Goal: Communication & Community: Participate in discussion

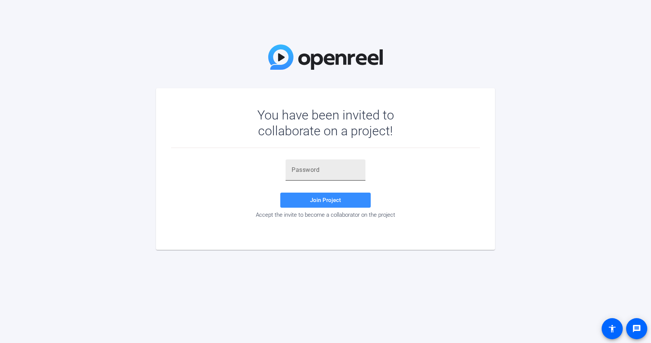
click at [332, 179] on div at bounding box center [326, 169] width 68 height 21
click at [325, 174] on div at bounding box center [326, 169] width 68 height 21
paste input "&,(LM."
type input "&,(LM."
click at [319, 198] on span "Join Project" at bounding box center [325, 200] width 31 height 7
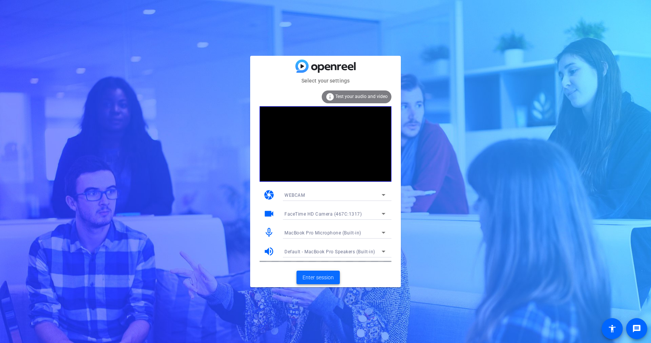
click at [329, 279] on span "Enter session" at bounding box center [317, 277] width 31 height 8
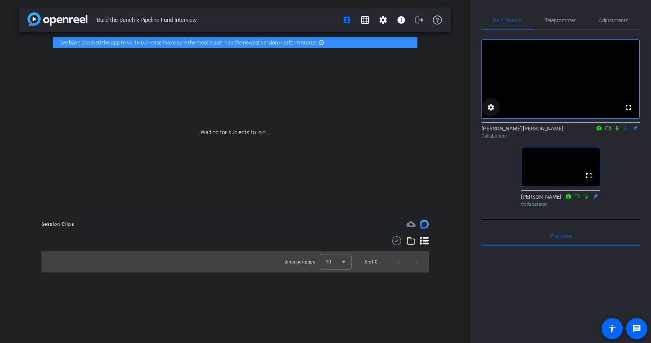
click at [492, 112] on mat-icon "settings" at bounding box center [490, 107] width 9 height 9
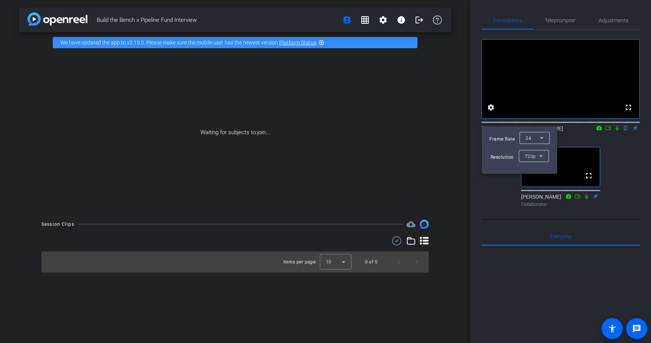
click at [486, 209] on div at bounding box center [325, 171] width 651 height 343
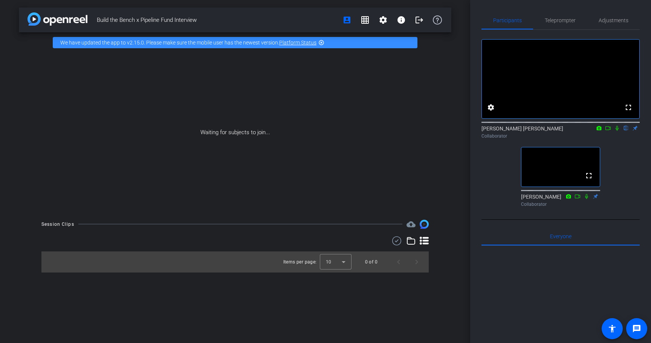
click at [605, 131] on icon at bounding box center [608, 127] width 6 height 5
click at [615, 131] on icon at bounding box center [617, 127] width 6 height 5
click at [386, 19] on mat-icon "settings" at bounding box center [383, 19] width 9 height 9
click at [456, 117] on div at bounding box center [325, 171] width 651 height 343
click at [562, 18] on span "Teleprompter" at bounding box center [560, 20] width 31 height 5
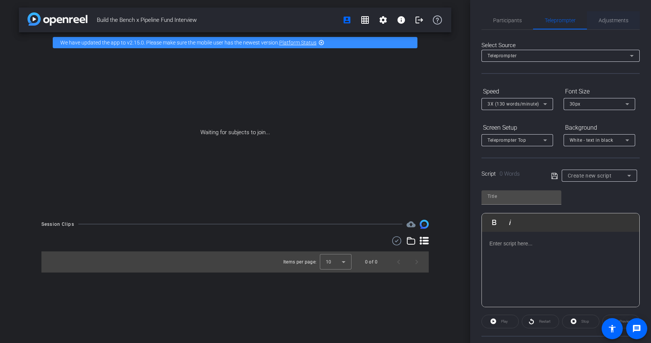
click at [602, 18] on span "Adjustments" at bounding box center [613, 20] width 30 height 5
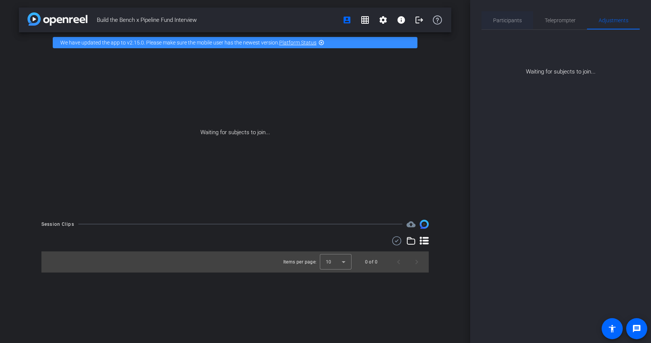
click at [510, 20] on span "Participants" at bounding box center [507, 20] width 29 height 5
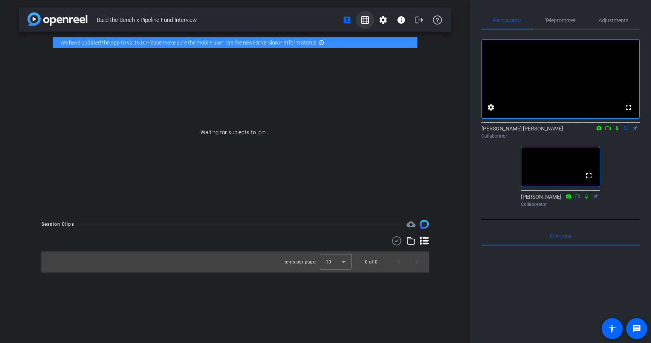
click at [370, 19] on span at bounding box center [365, 20] width 18 height 18
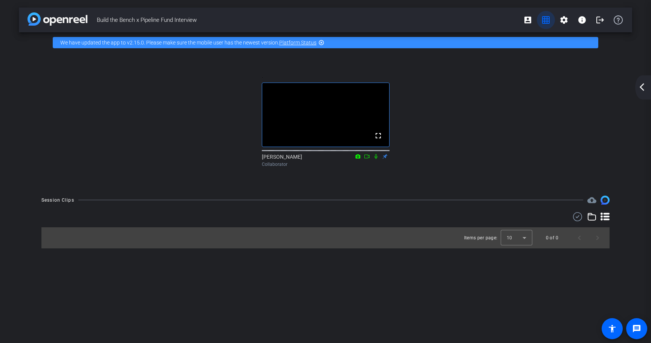
click at [541, 19] on mat-icon "grid_on" at bounding box center [545, 19] width 9 height 9
click at [548, 18] on mat-icon "grid_on" at bounding box center [545, 19] width 9 height 9
click at [644, 86] on mat-icon "arrow_back_ios_new" at bounding box center [641, 86] width 9 height 9
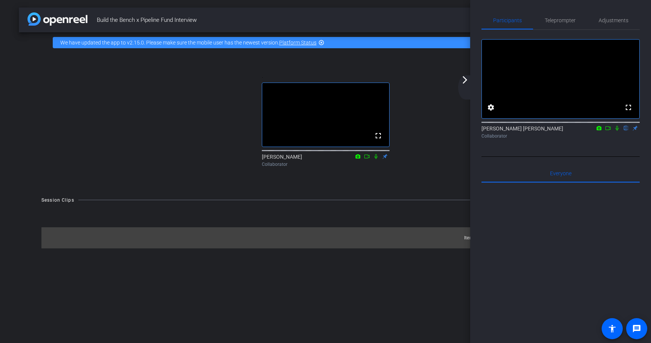
click at [427, 60] on div ". fullscreen [PERSON_NAME] Collaborator" at bounding box center [325, 120] width 613 height 135
click at [464, 84] on mat-icon "arrow_forward_ios" at bounding box center [464, 79] width 9 height 9
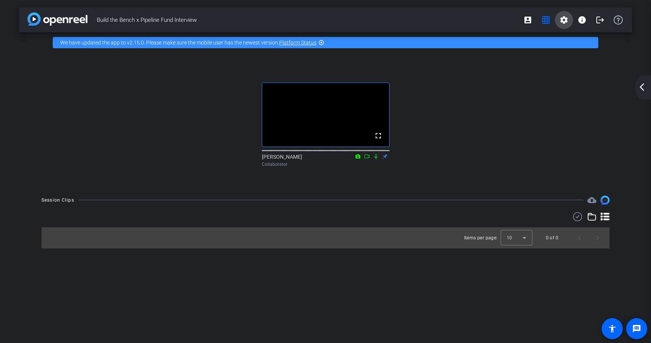
click at [563, 19] on mat-icon "settings" at bounding box center [563, 19] width 9 height 9
click at [571, 37] on span "Session Settings" at bounding box center [581, 35] width 40 height 9
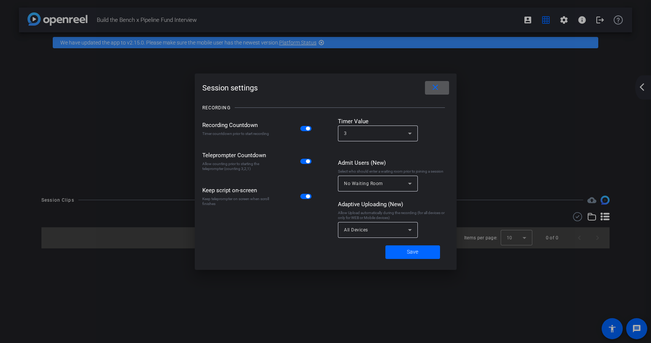
click at [436, 91] on mat-icon "close" at bounding box center [435, 87] width 9 height 9
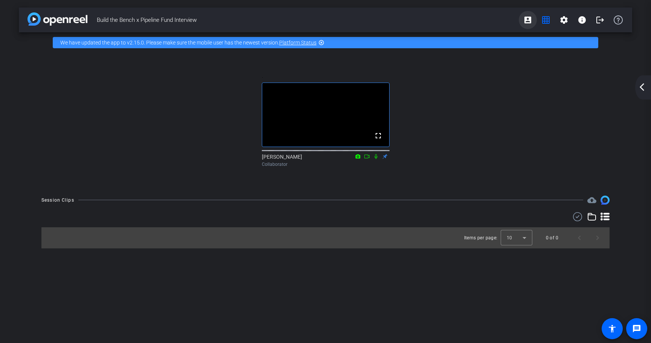
click at [527, 20] on mat-icon "account_box" at bounding box center [527, 19] width 9 height 9
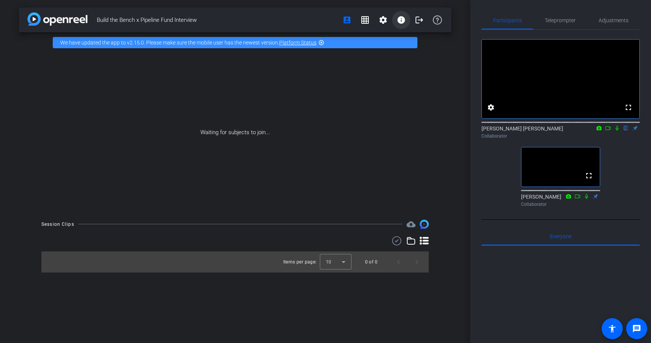
click at [403, 21] on mat-icon "info" at bounding box center [401, 19] width 9 height 9
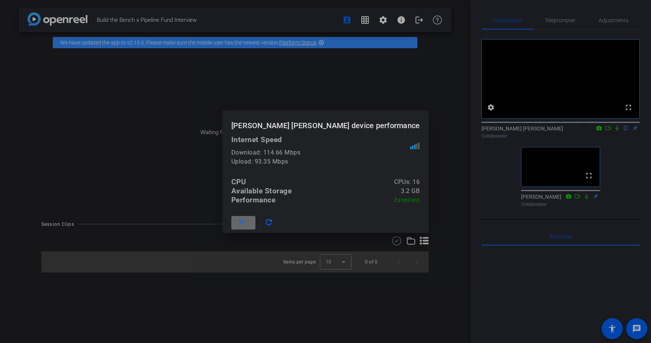
click at [246, 225] on mat-icon "close" at bounding box center [241, 222] width 9 height 9
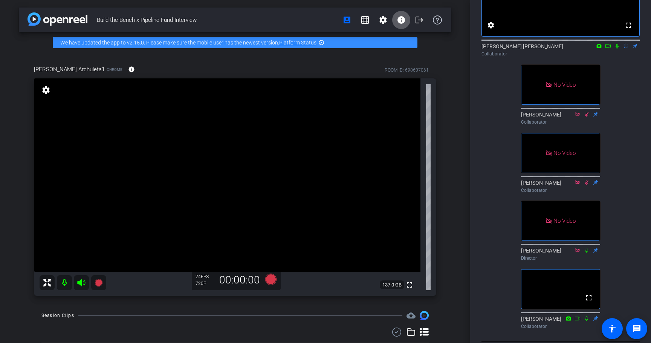
scroll to position [89, 0]
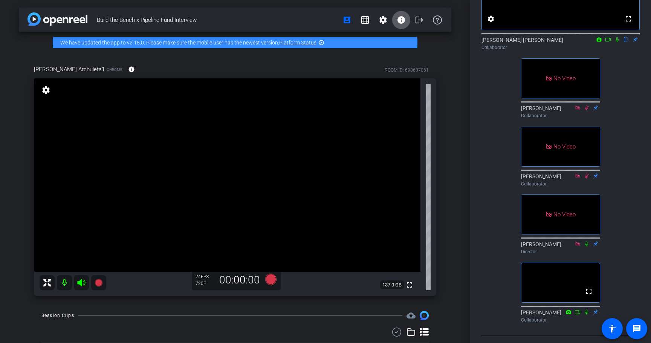
click at [616, 42] on icon at bounding box center [617, 39] width 6 height 5
click at [607, 42] on icon at bounding box center [608, 39] width 6 height 5
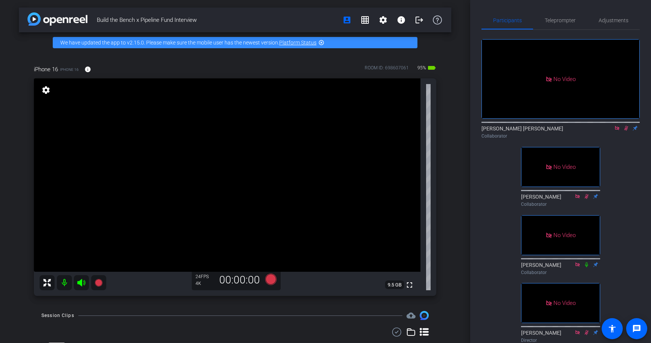
scroll to position [38, 0]
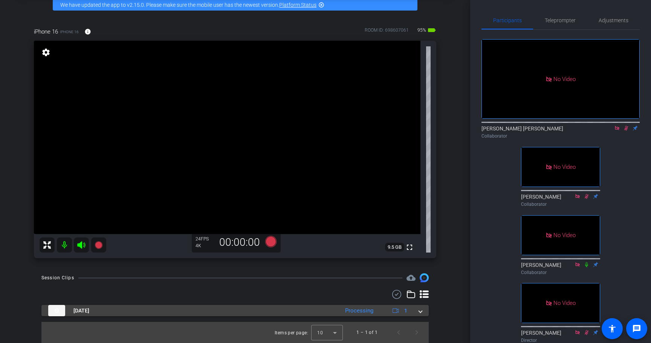
click at [417, 310] on div "[DATE] Processing 1" at bounding box center [233, 310] width 371 height 11
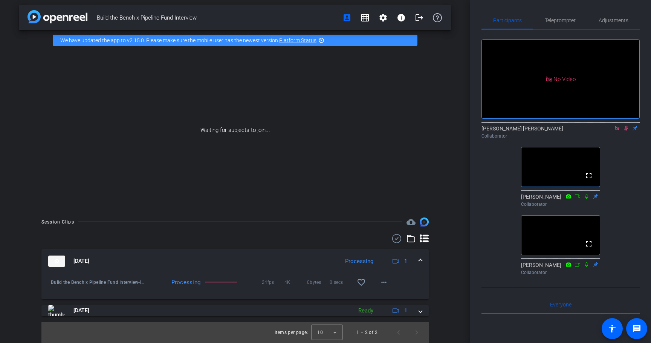
scroll to position [0, 0]
